Goal: Obtain resource: Obtain resource

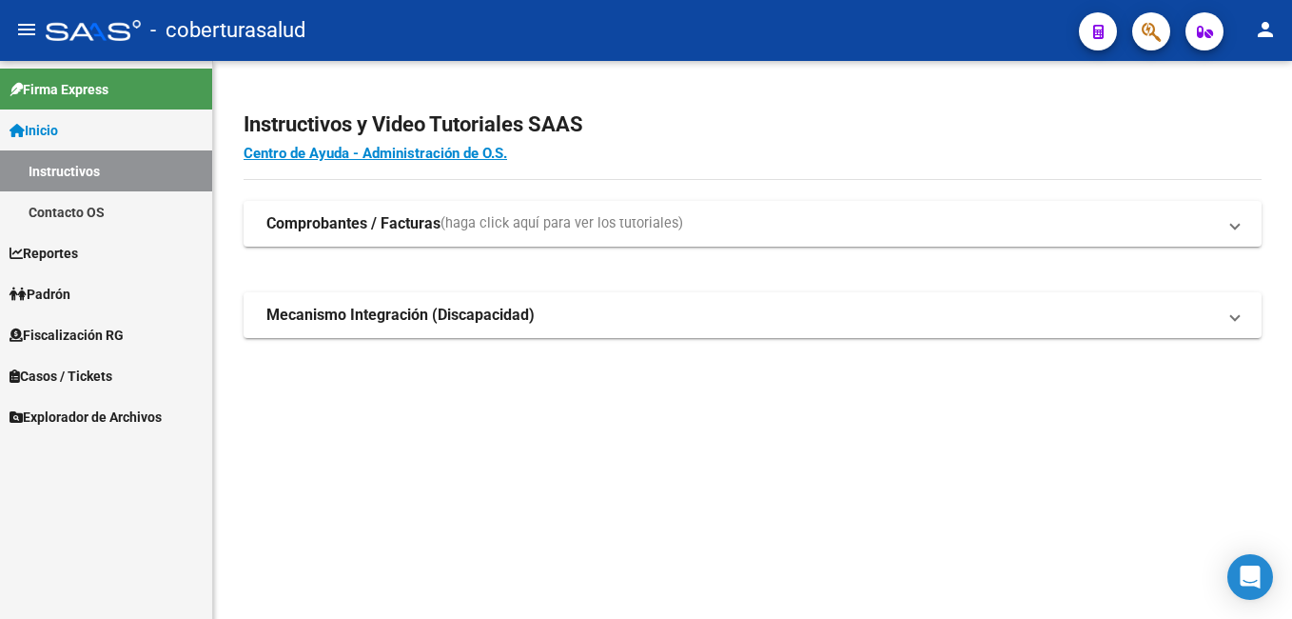
click at [43, 335] on span "Fiscalización RG" at bounding box center [67, 335] width 114 height 21
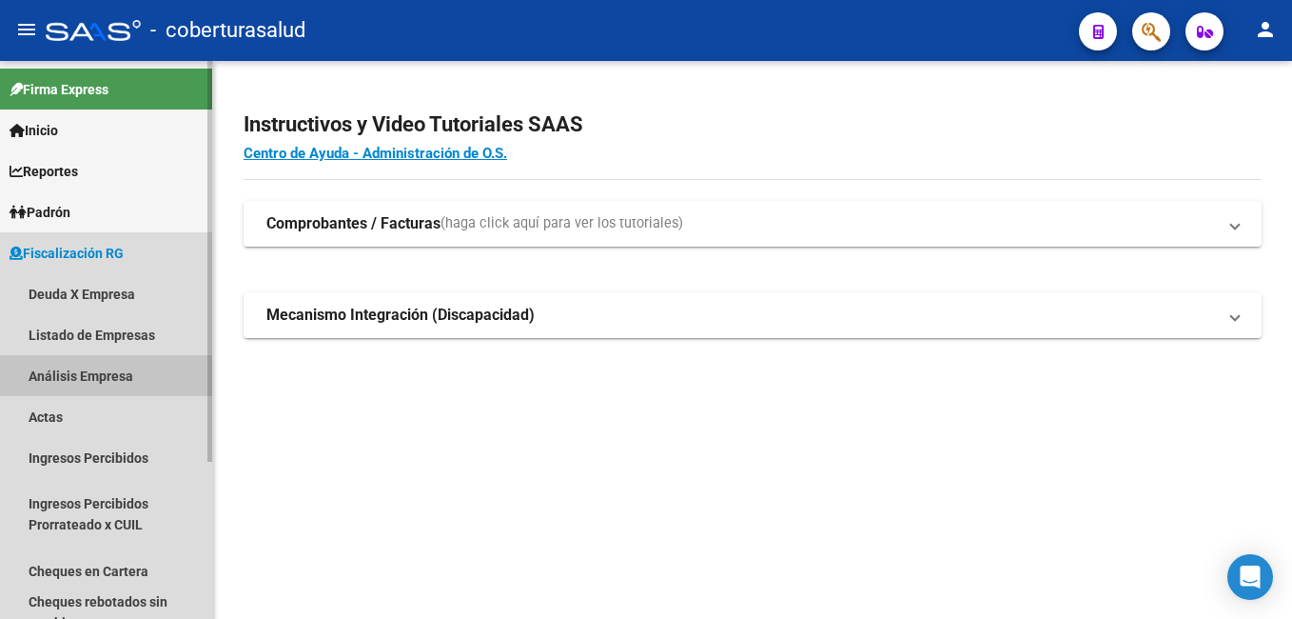
click at [64, 374] on link "Análisis Empresa" at bounding box center [106, 375] width 212 height 41
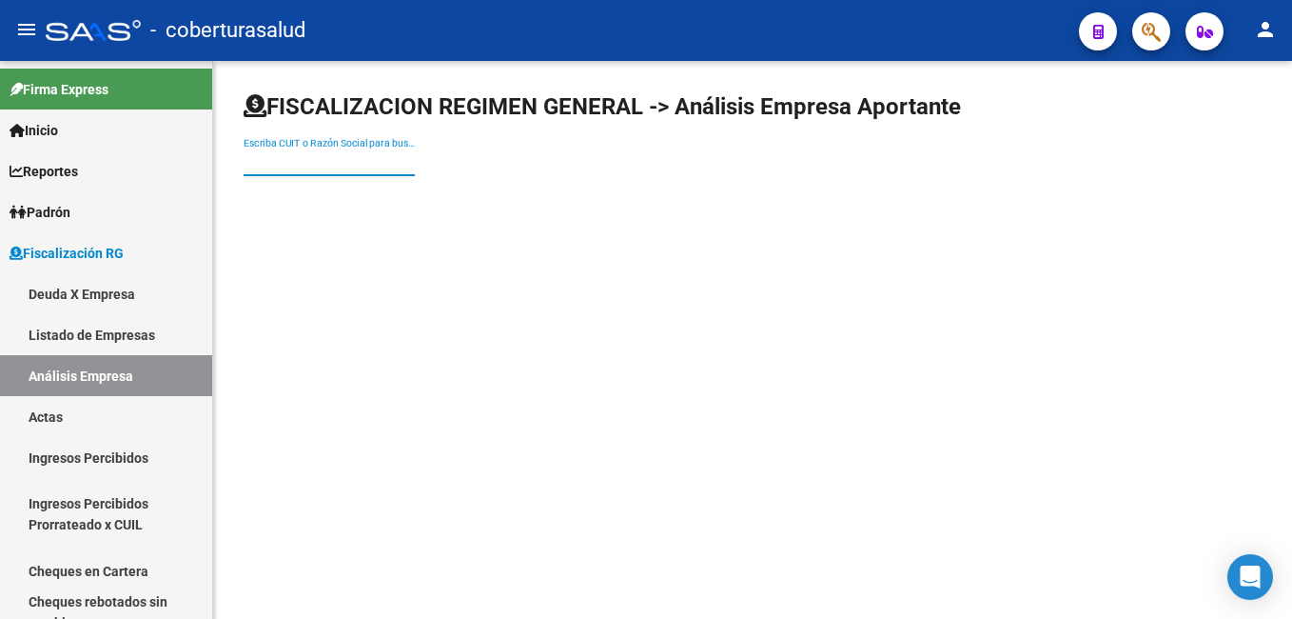
click at [247, 167] on input "Escriba CUIT o Razón Social para buscar" at bounding box center [329, 162] width 171 height 16
paste input "30712389598"
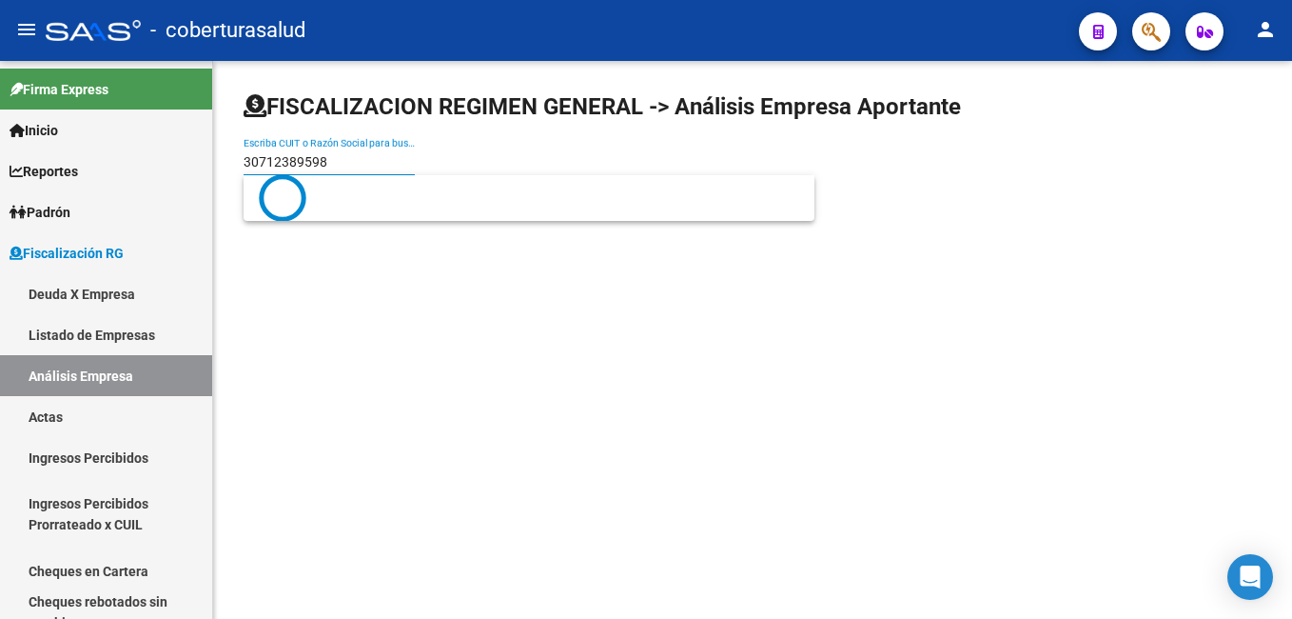
type input "30712389598"
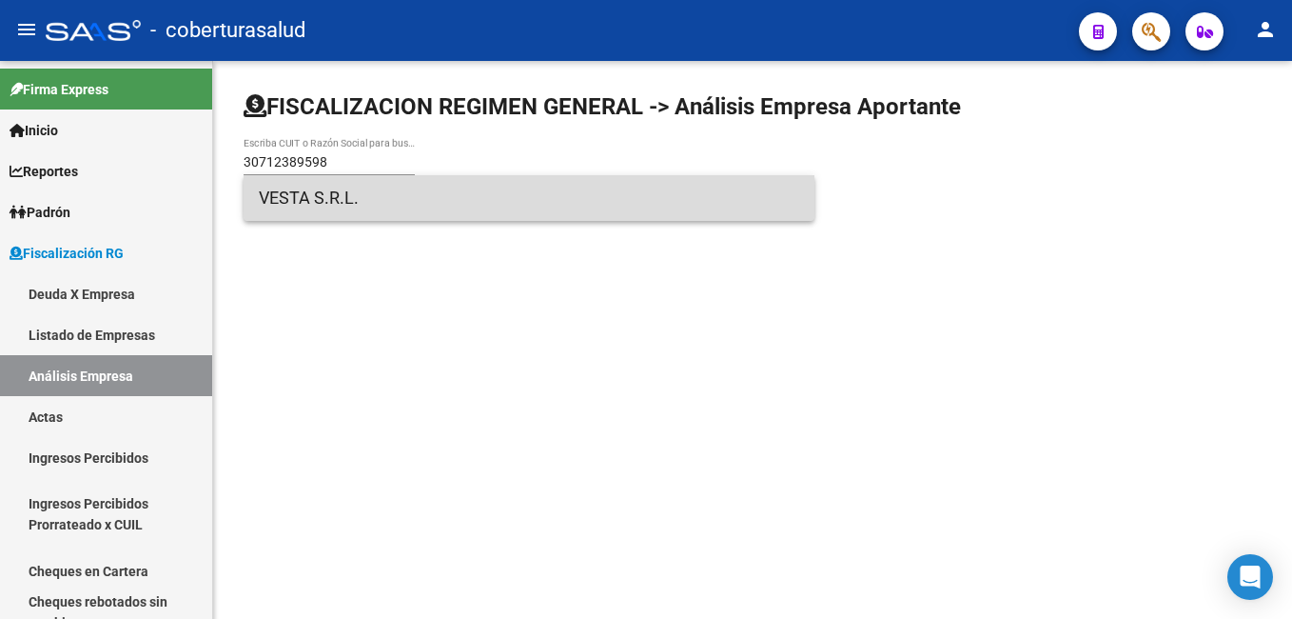
click at [357, 196] on span "VESTA S.R.L." at bounding box center [529, 198] width 541 height 46
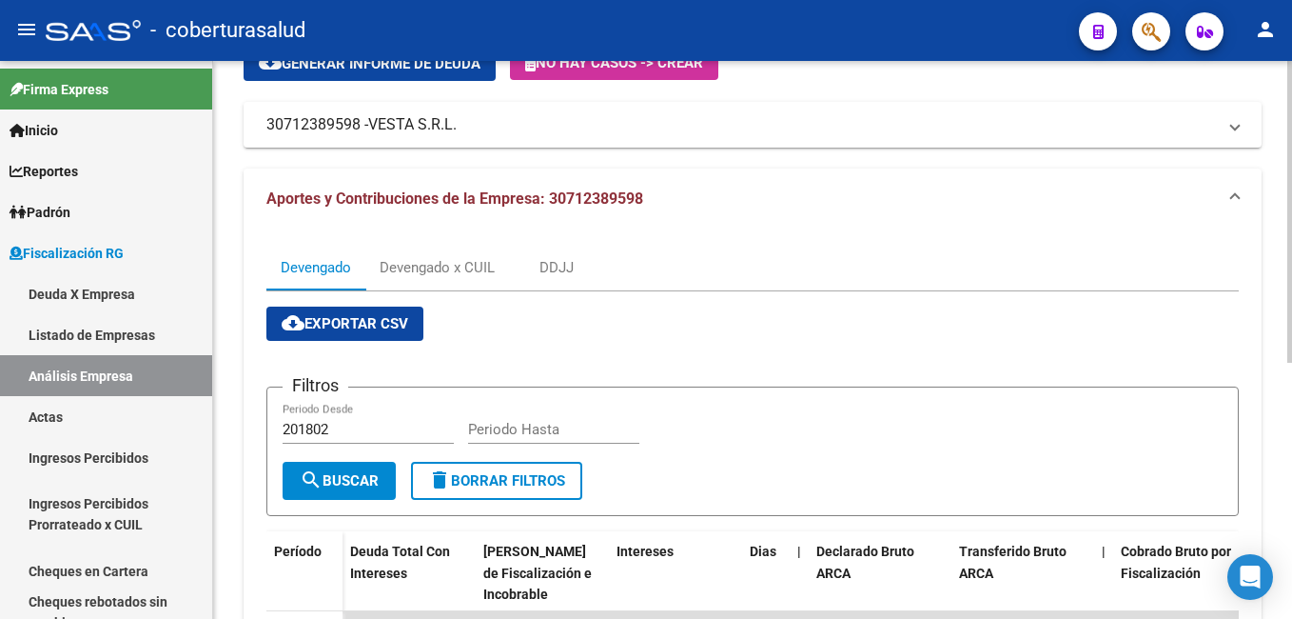
scroll to position [190, 0]
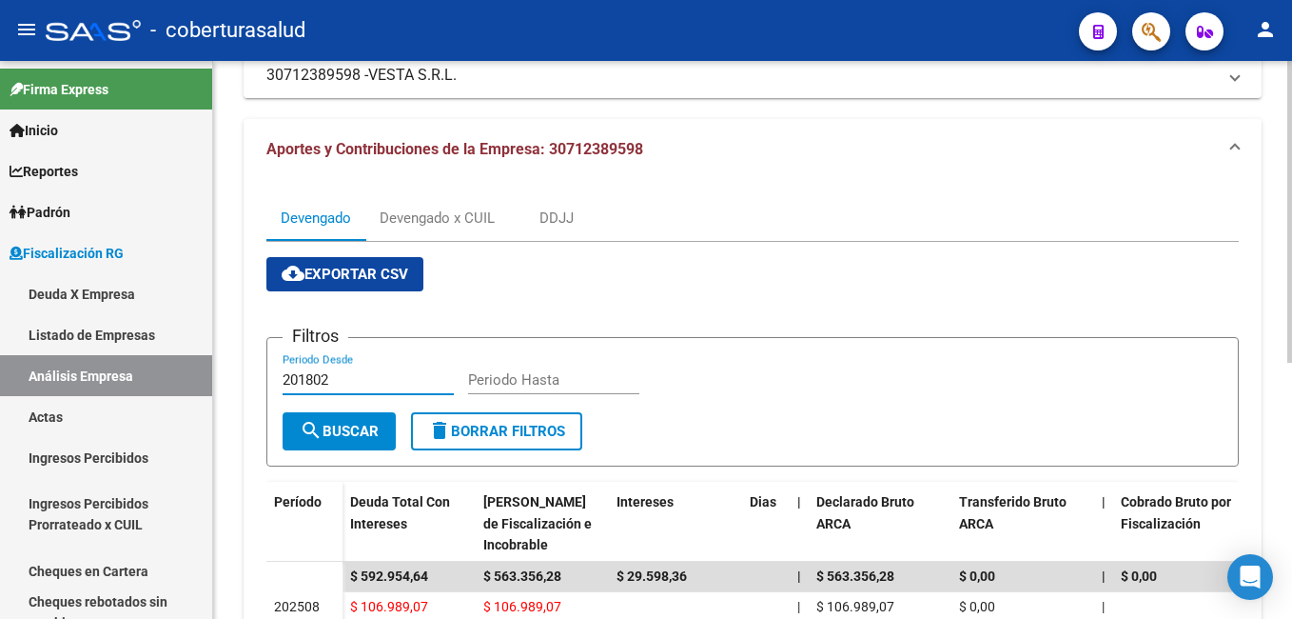
drag, startPoint x: 327, startPoint y: 374, endPoint x: 282, endPoint y: 370, distance: 45.8
click at [282, 370] on form "Filtros 201802 Periodo Desde Periodo Hasta search Buscar delete Borrar Filtros" at bounding box center [752, 401] width 973 height 129
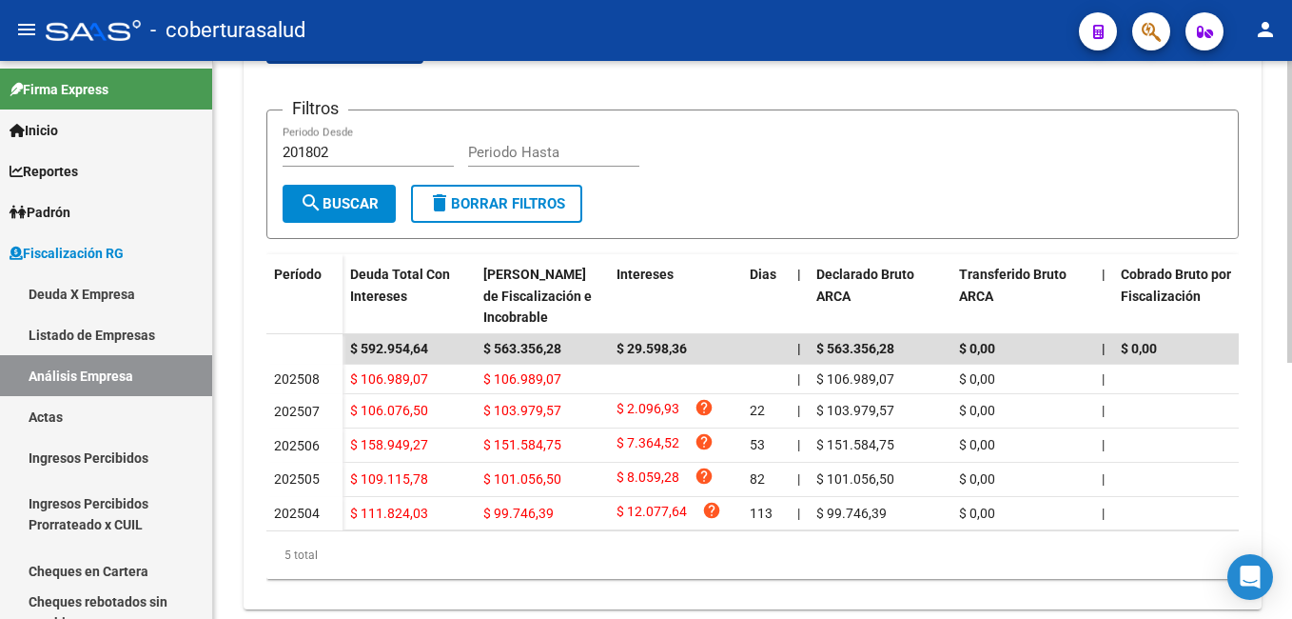
scroll to position [377, 0]
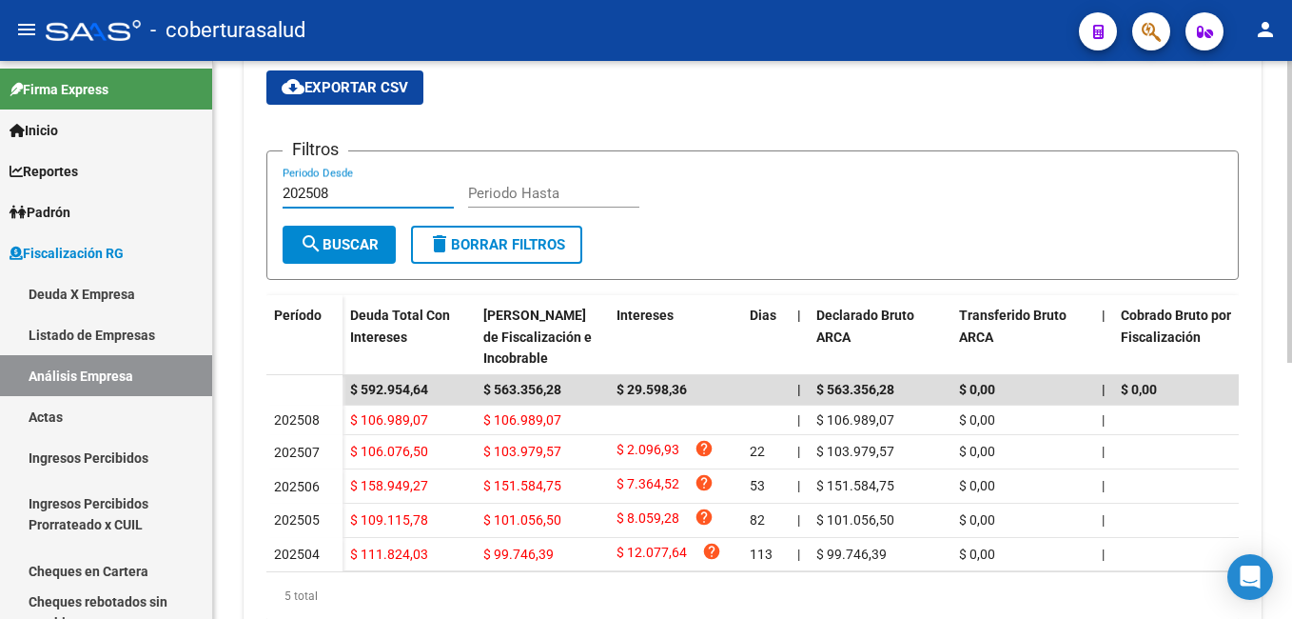
type input "202508"
click at [580, 195] on input "Periodo Hasta" at bounding box center [553, 193] width 171 height 17
type input "202508"
click at [767, 224] on div "Filtros 202508 Periodo Desde 202508 Periodo Hasta" at bounding box center [753, 196] width 940 height 59
click at [325, 239] on span "search Buscar" at bounding box center [339, 244] width 79 height 17
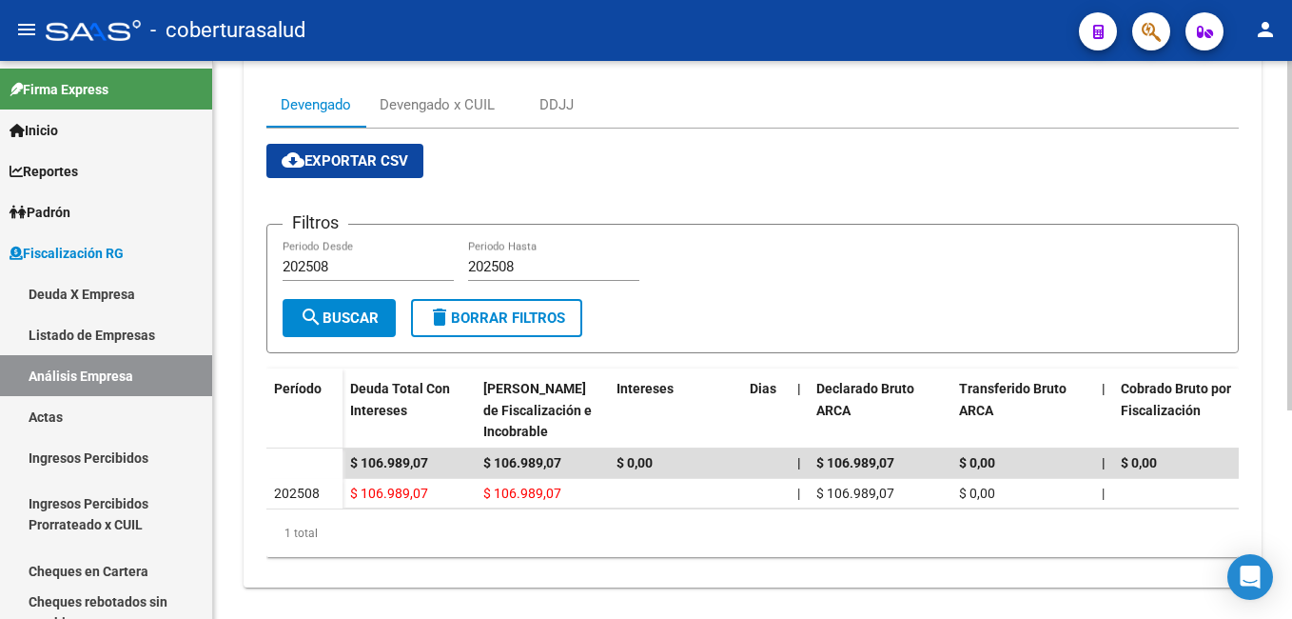
scroll to position [332, 0]
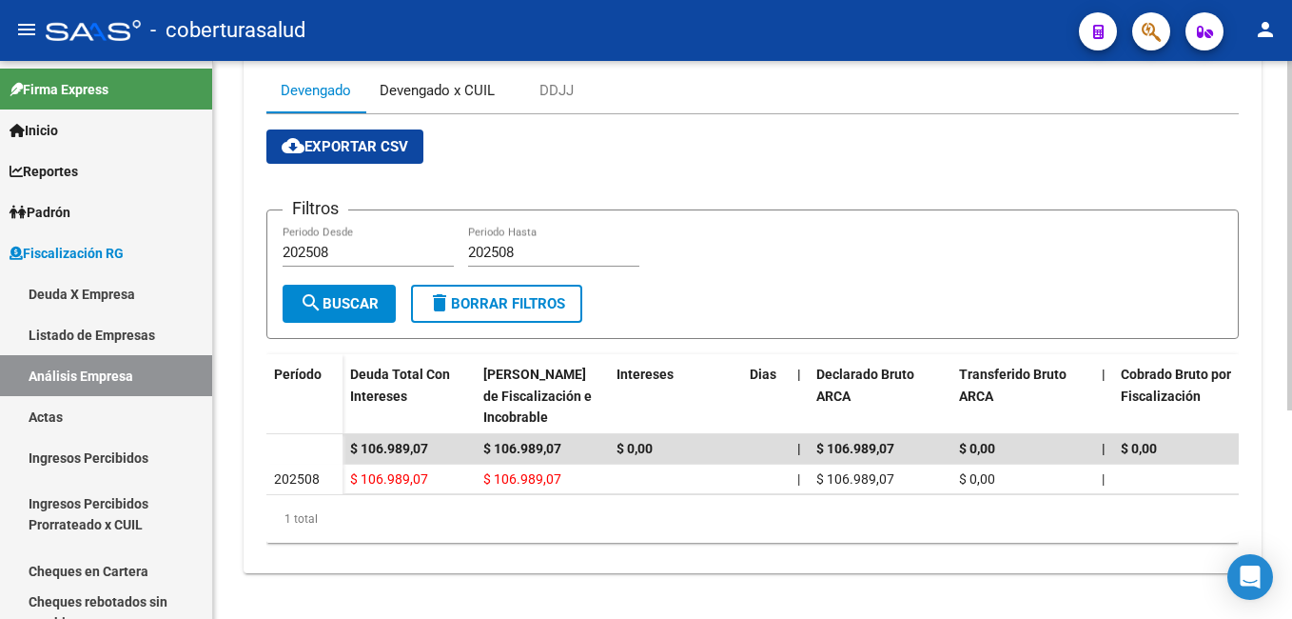
click at [435, 80] on div "Devengado x CUIL" at bounding box center [437, 90] width 115 height 21
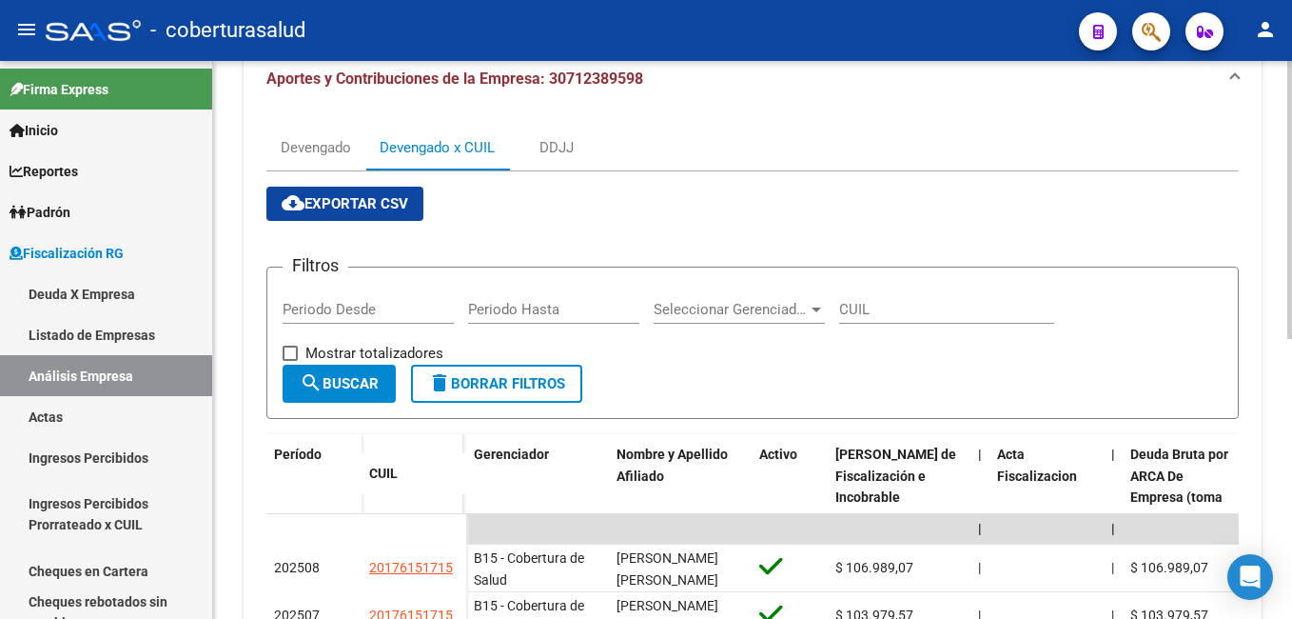
scroll to position [285, 0]
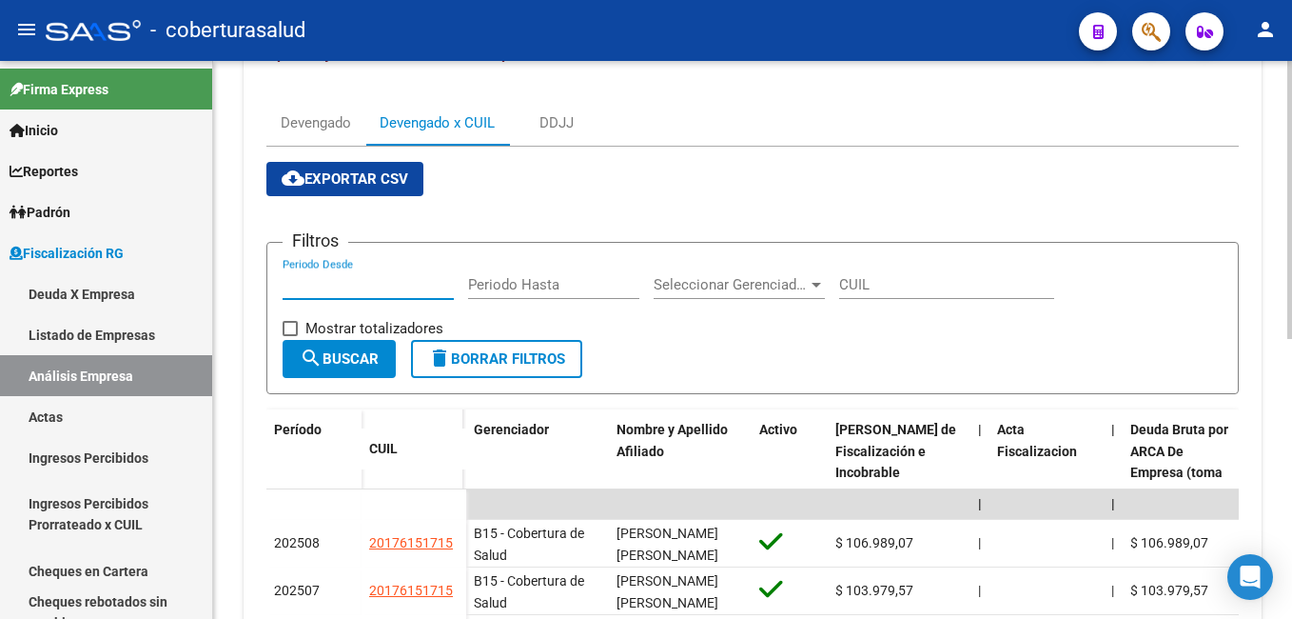
click at [294, 286] on input "Periodo Desde" at bounding box center [368, 284] width 171 height 17
type input "202508"
click at [490, 282] on input "Periodo Hasta" at bounding box center [553, 284] width 171 height 17
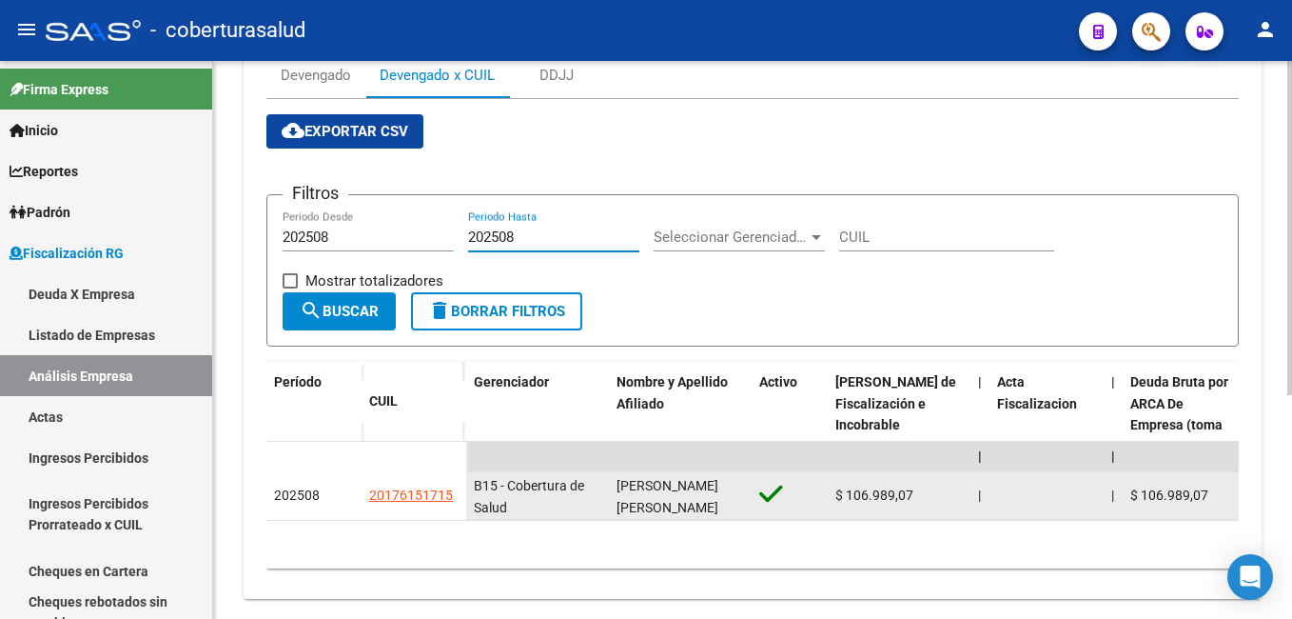
scroll to position [373, 0]
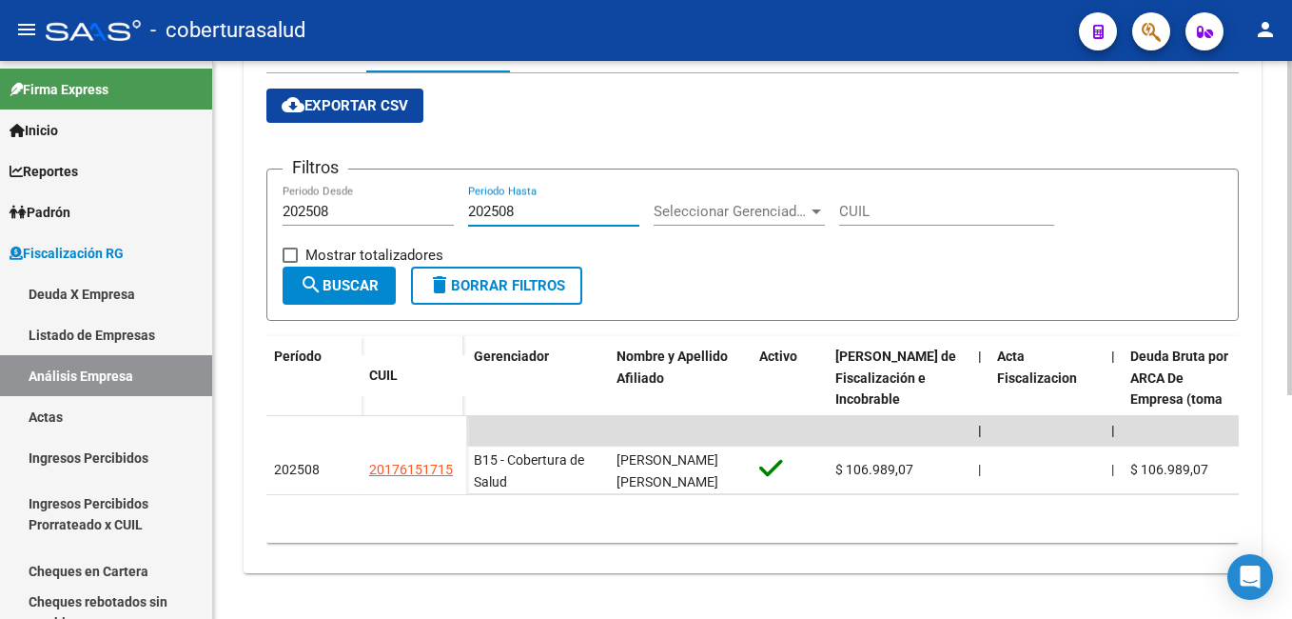
type input "202508"
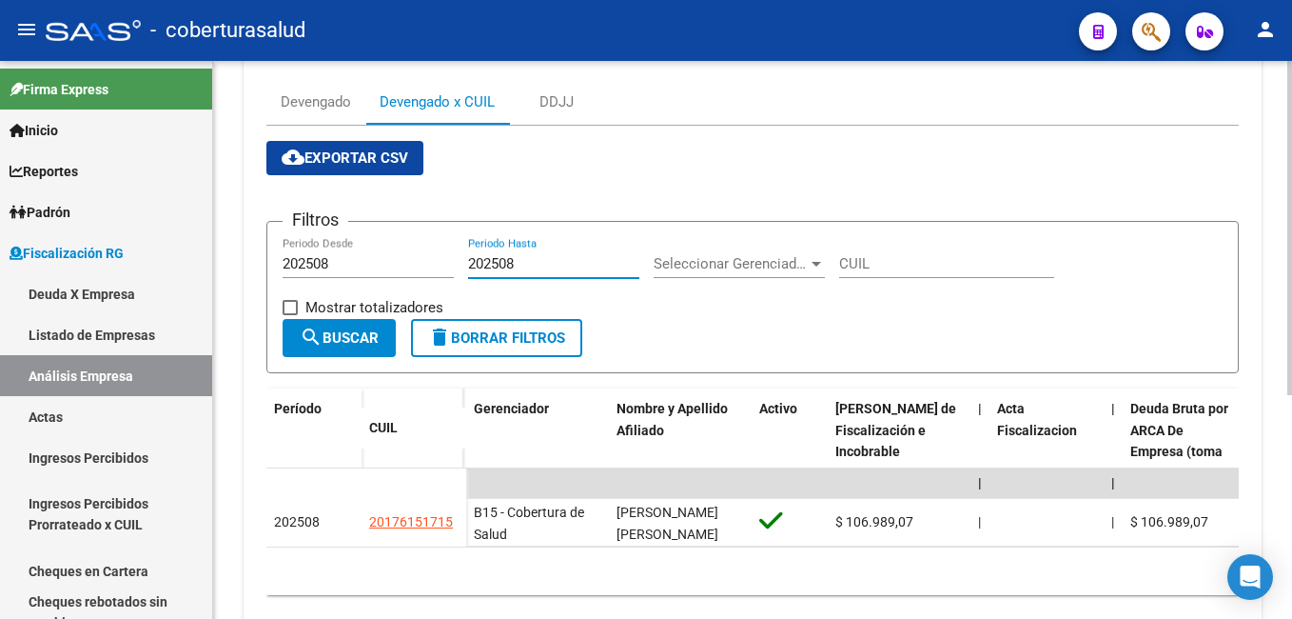
scroll to position [183, 0]
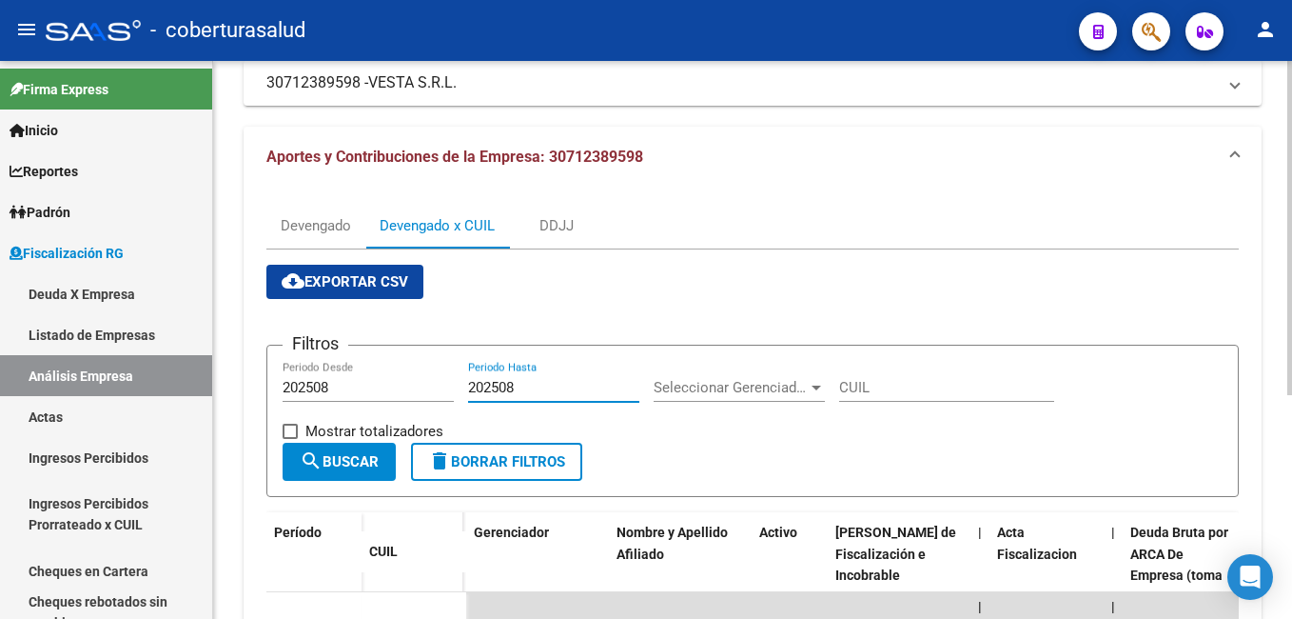
click at [347, 275] on span "cloud_download Exportar CSV" at bounding box center [345, 281] width 127 height 17
